Goal: Navigation & Orientation: Find specific page/section

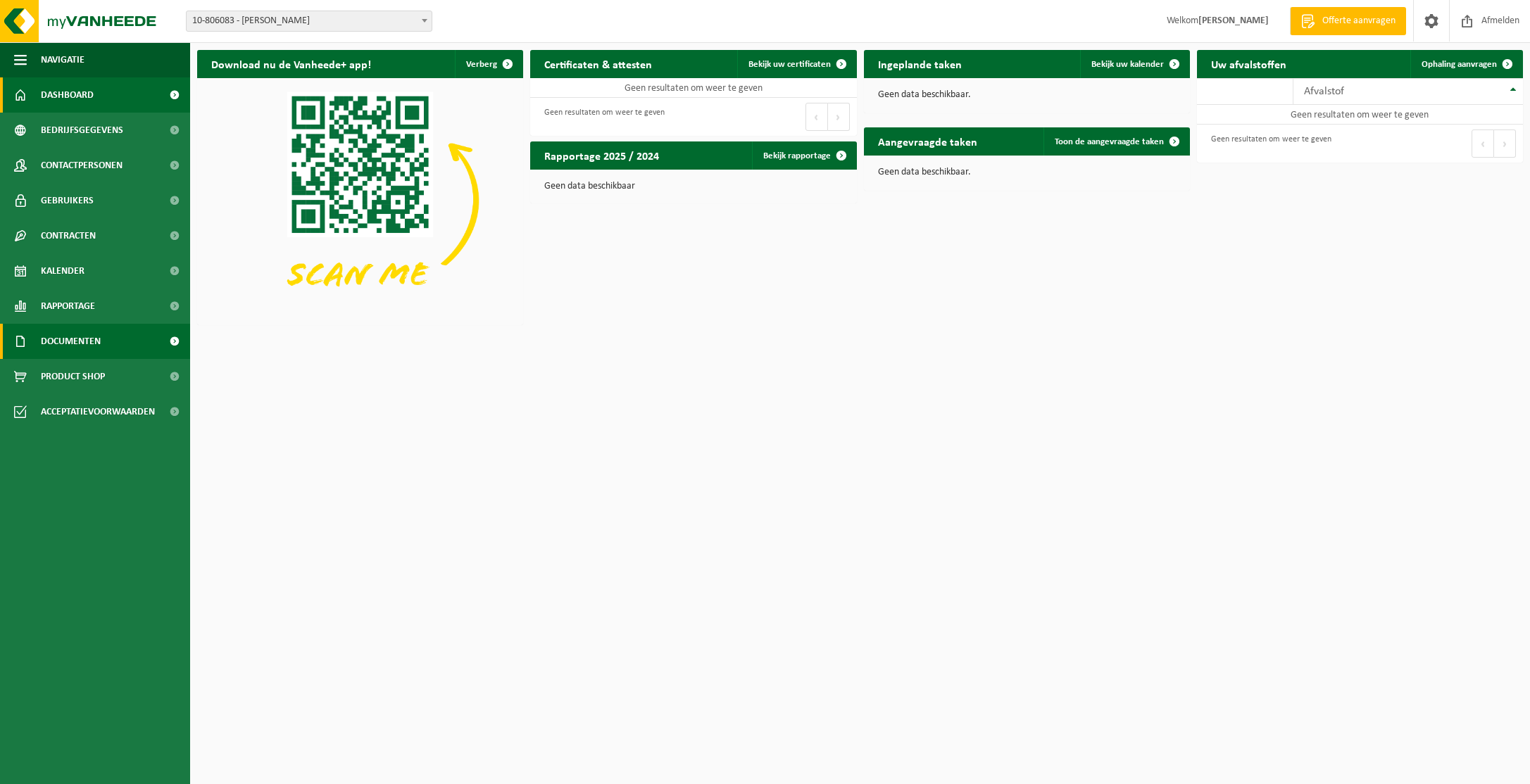
click at [78, 336] on span "Documenten" at bounding box center [70, 341] width 60 height 35
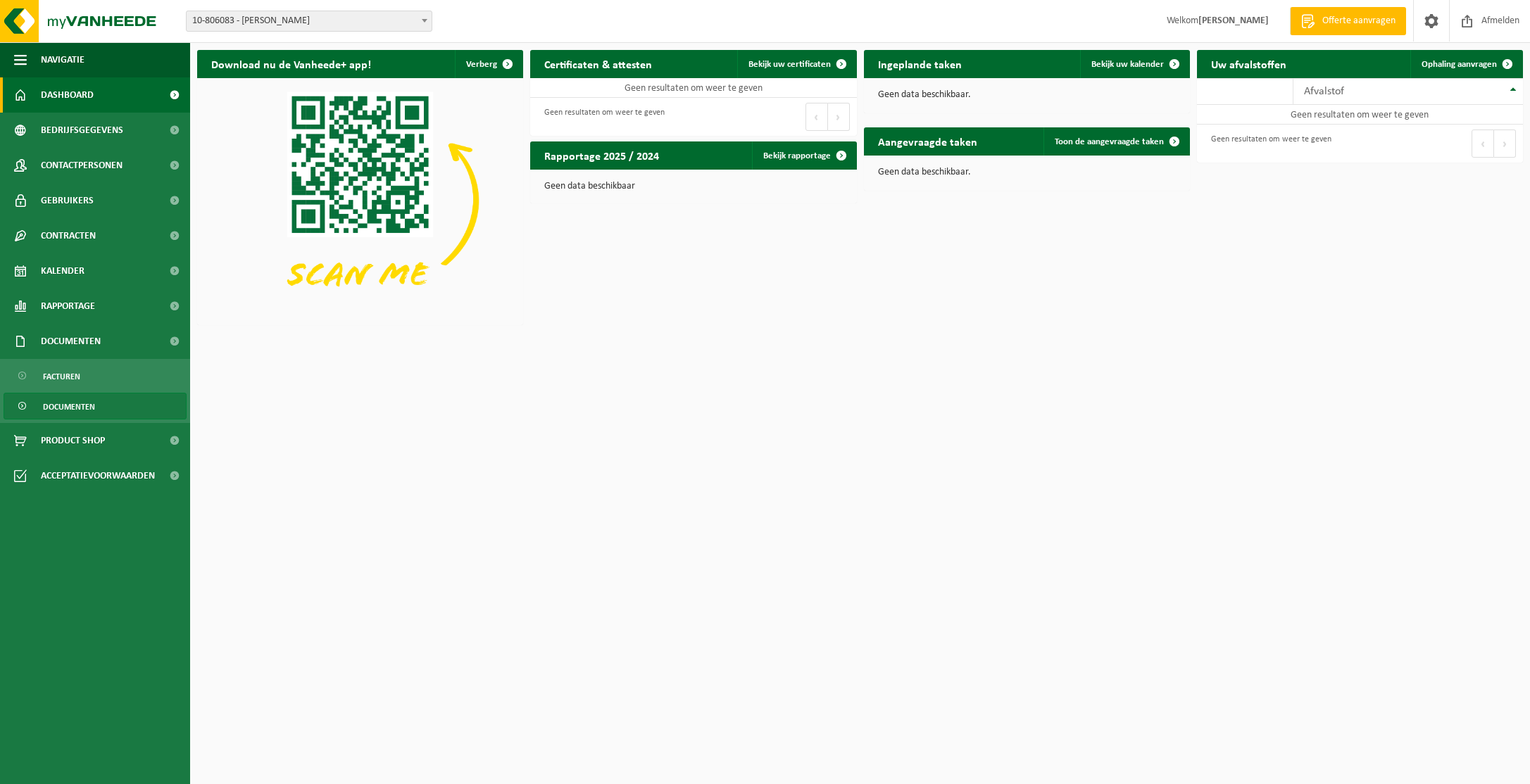
click at [78, 408] on span "Documenten" at bounding box center [69, 407] width 52 height 27
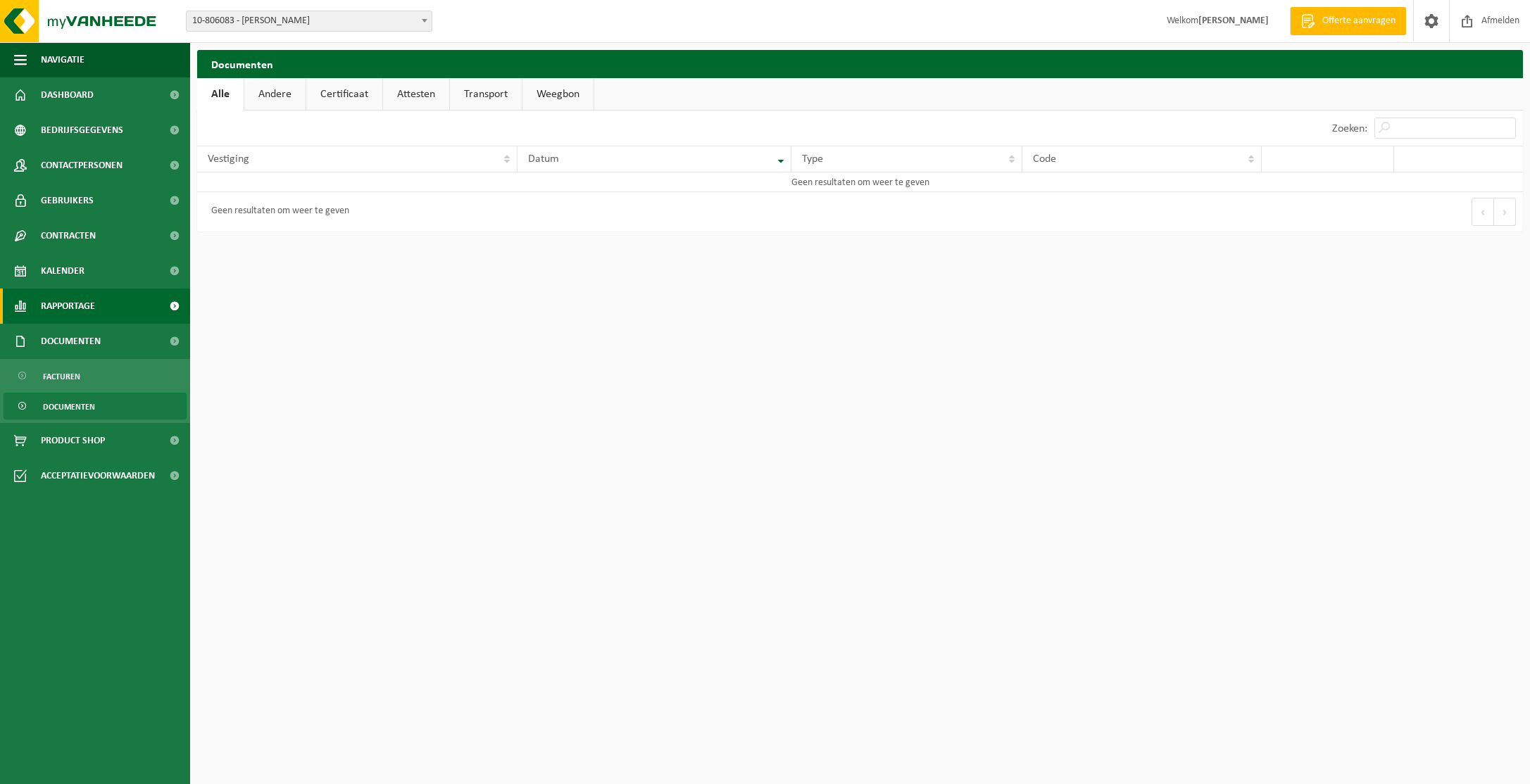
click at [78, 307] on span "Rapportage" at bounding box center [68, 305] width 54 height 35
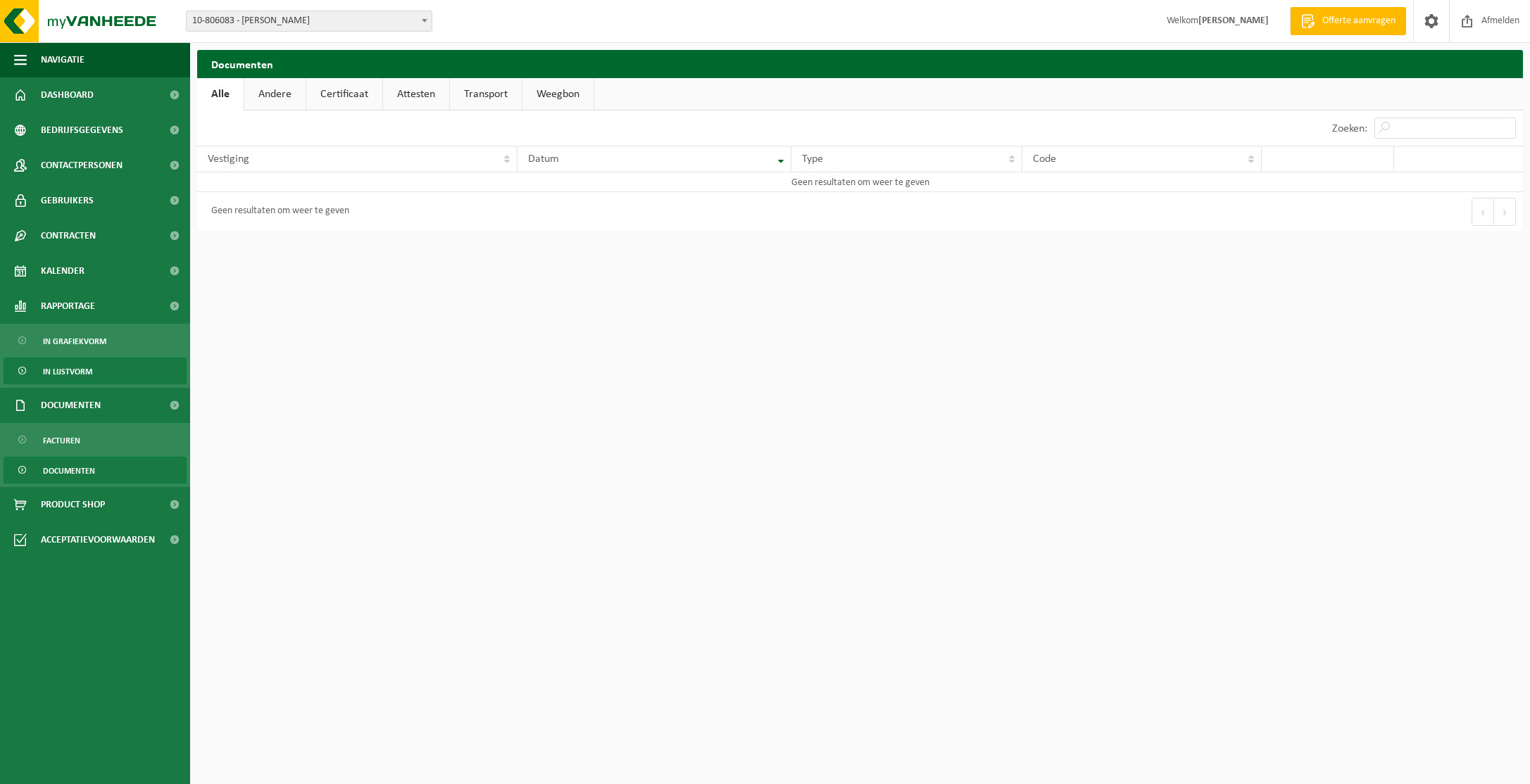
click at [78, 373] on span "In lijstvorm" at bounding box center [68, 372] width 50 height 27
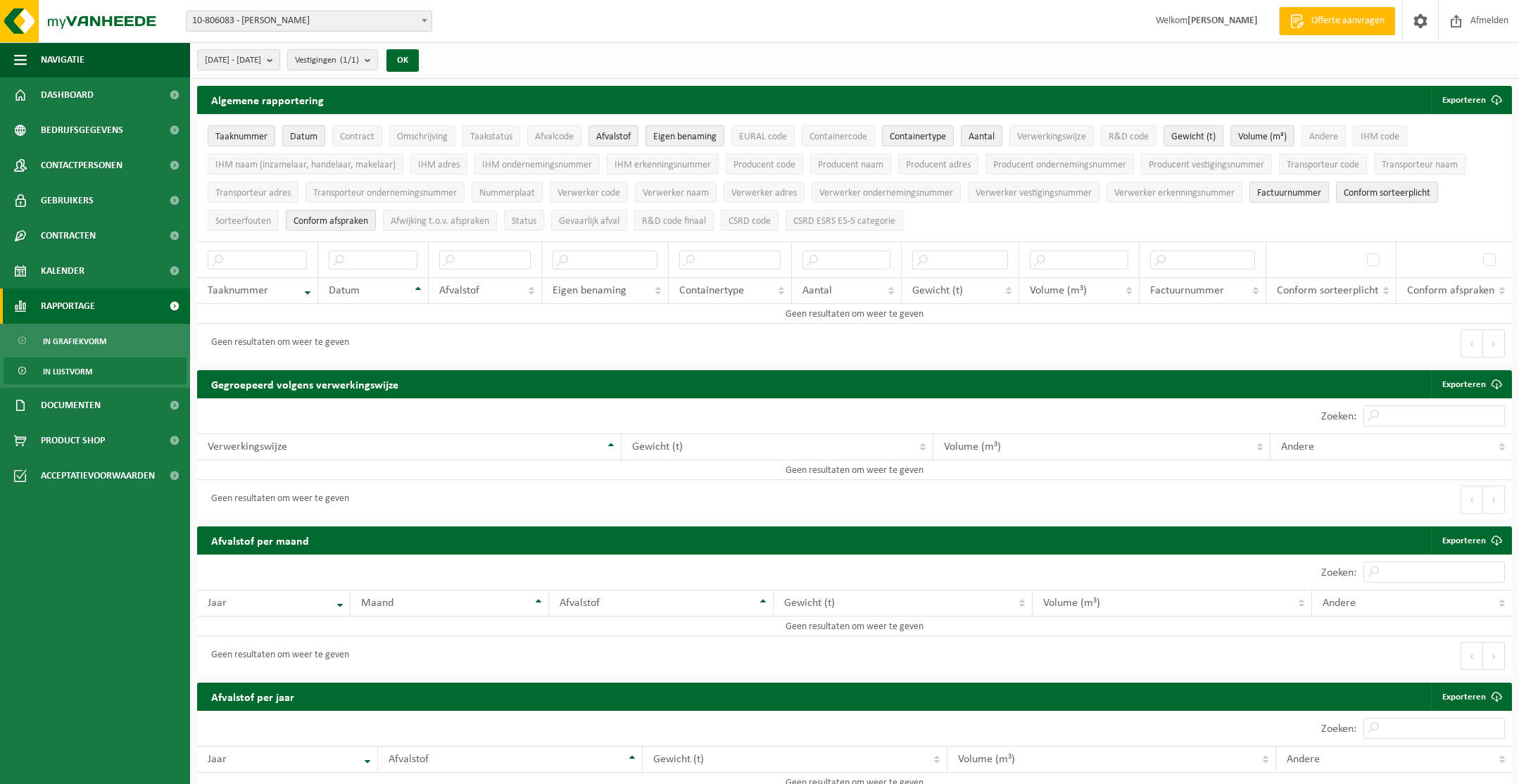
click at [73, 306] on span "Rapportage" at bounding box center [68, 305] width 54 height 35
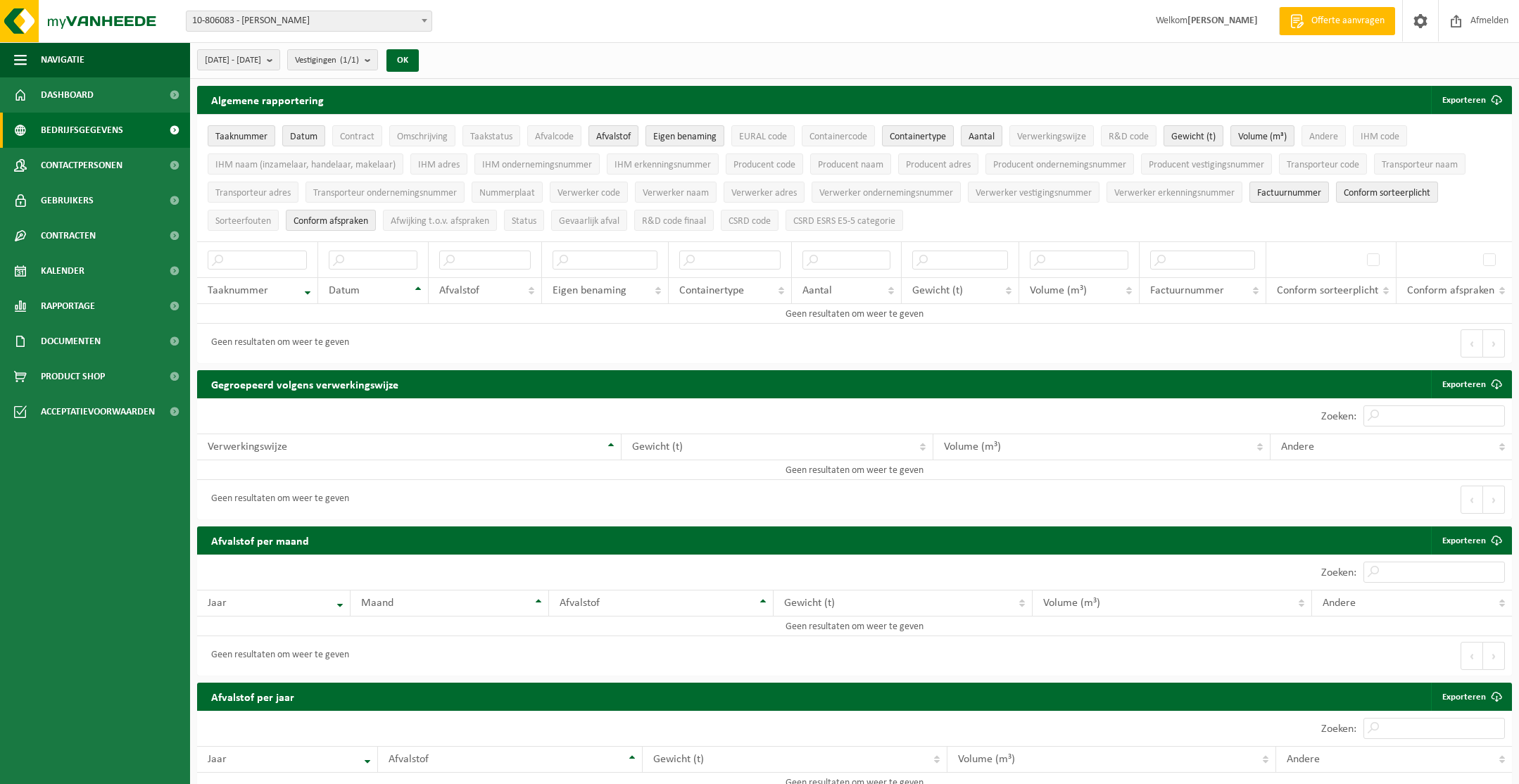
click at [86, 131] on span "Bedrijfsgegevens" at bounding box center [81, 130] width 82 height 35
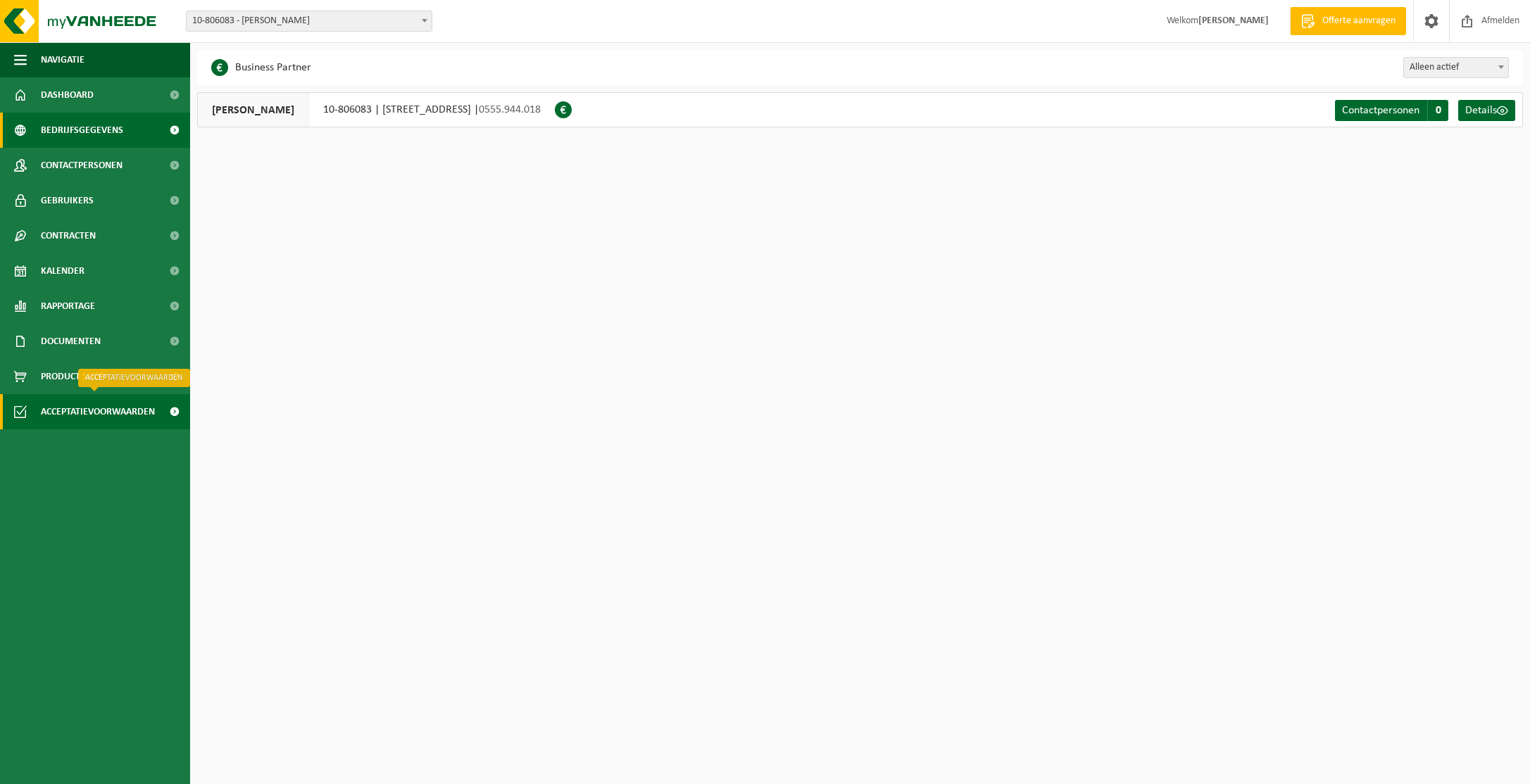
click at [114, 413] on span "Acceptatievoorwaarden" at bounding box center [97, 411] width 115 height 35
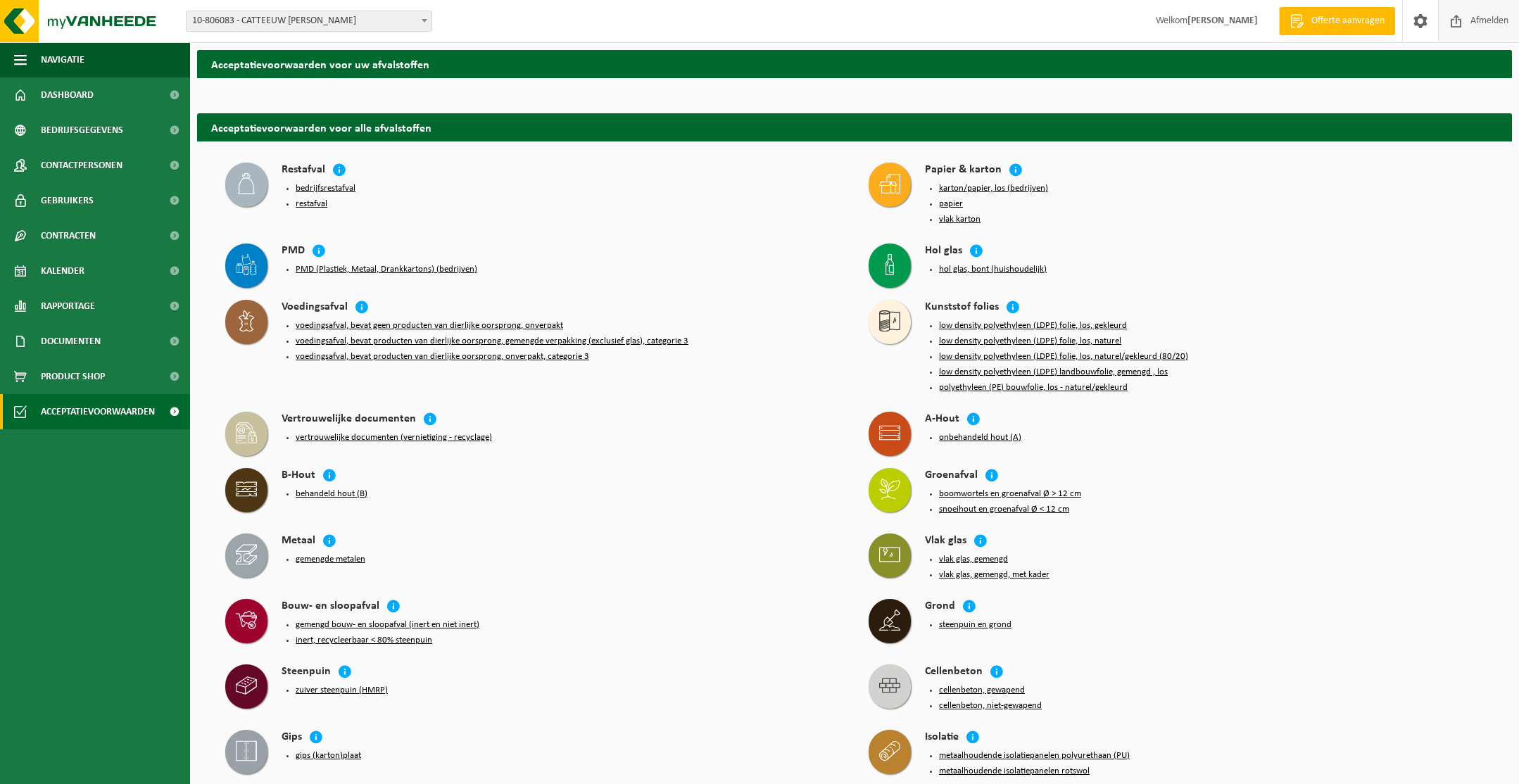
click at [1491, 21] on span "Afmelden" at bounding box center [1490, 21] width 45 height 41
